Goal: Task Accomplishment & Management: Manage account settings

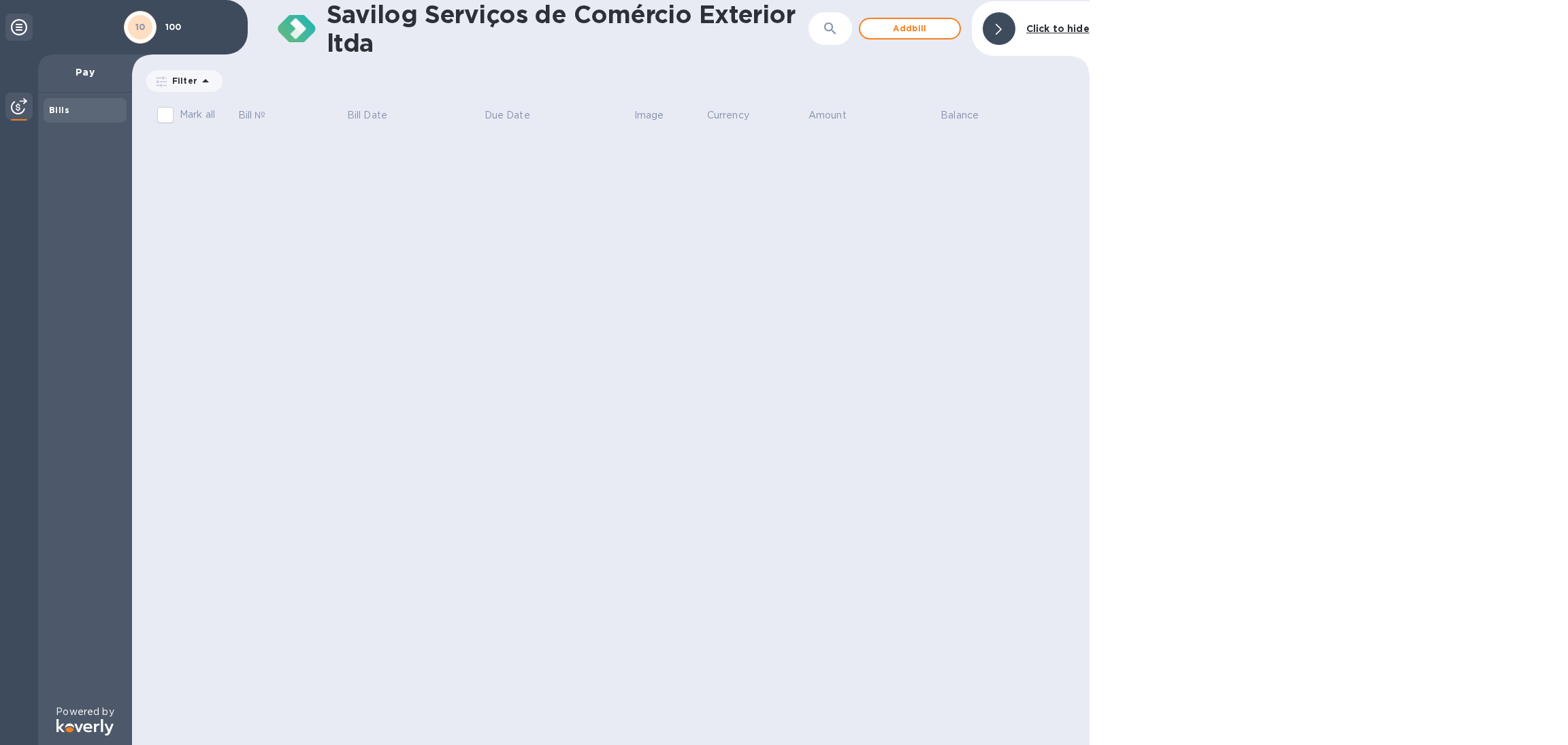
click at [13, 33] on icon at bounding box center [19, 27] width 17 height 17
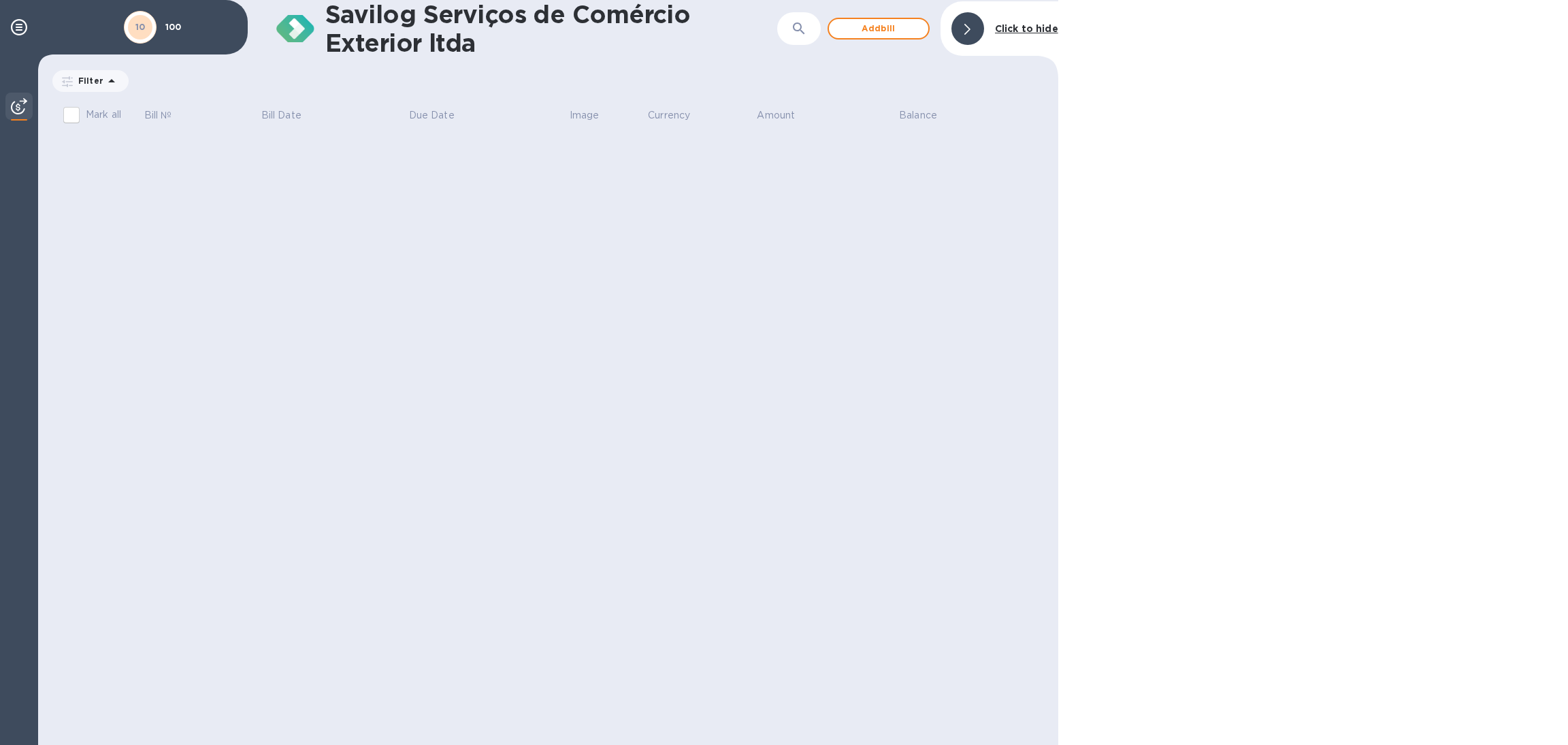
click at [394, 10] on h1 "Savilog Serviços de Comércio Exterior ltda" at bounding box center [551, 29] width 452 height 57
